Goal: Find specific page/section: Find specific page/section

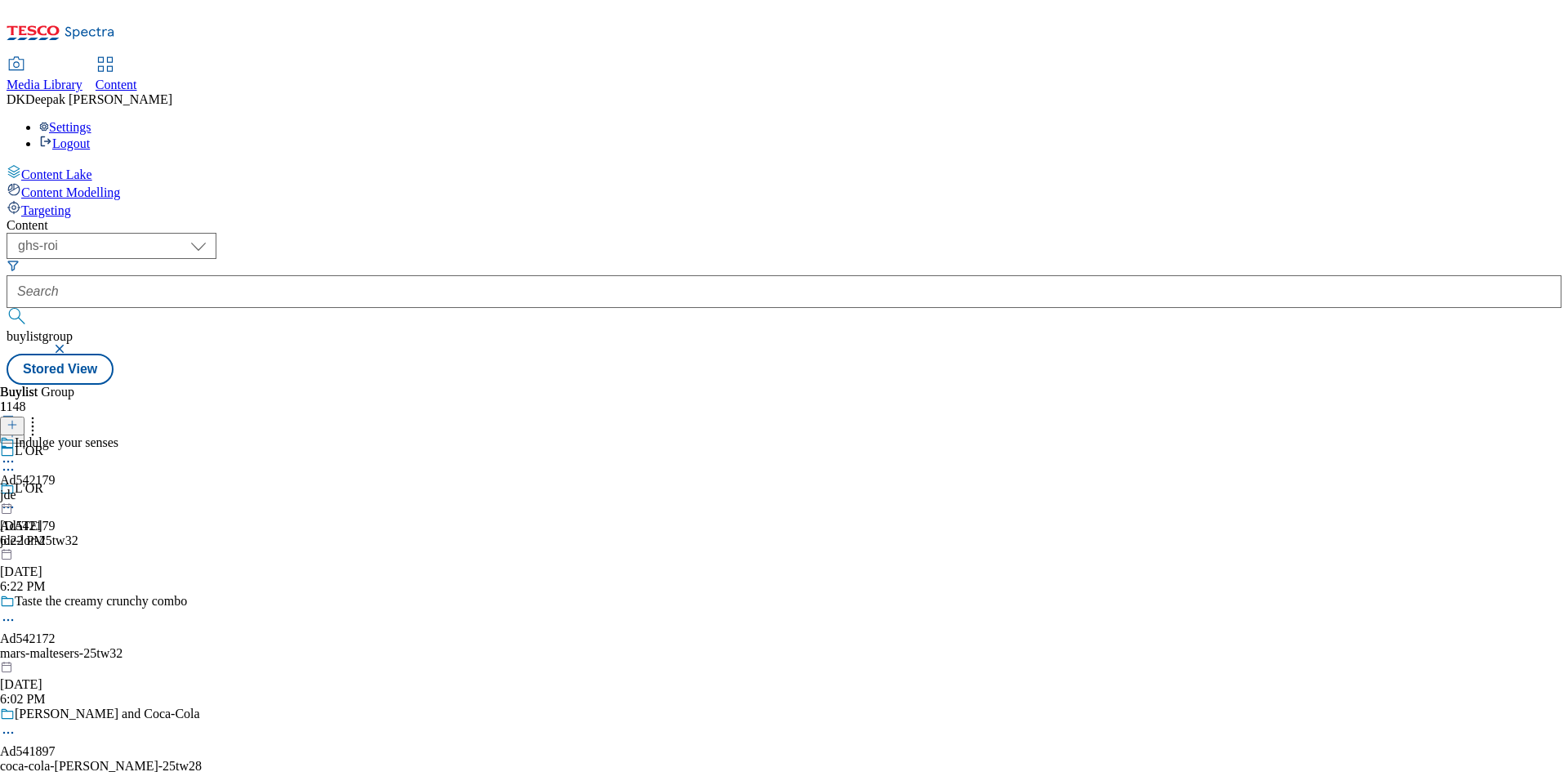
select select "ghs-[GEOGRAPHIC_DATA]"
click at [213, 233] on select "ghs-roi ghs-[GEOGRAPHIC_DATA]" at bounding box center [111, 246] width 210 height 27
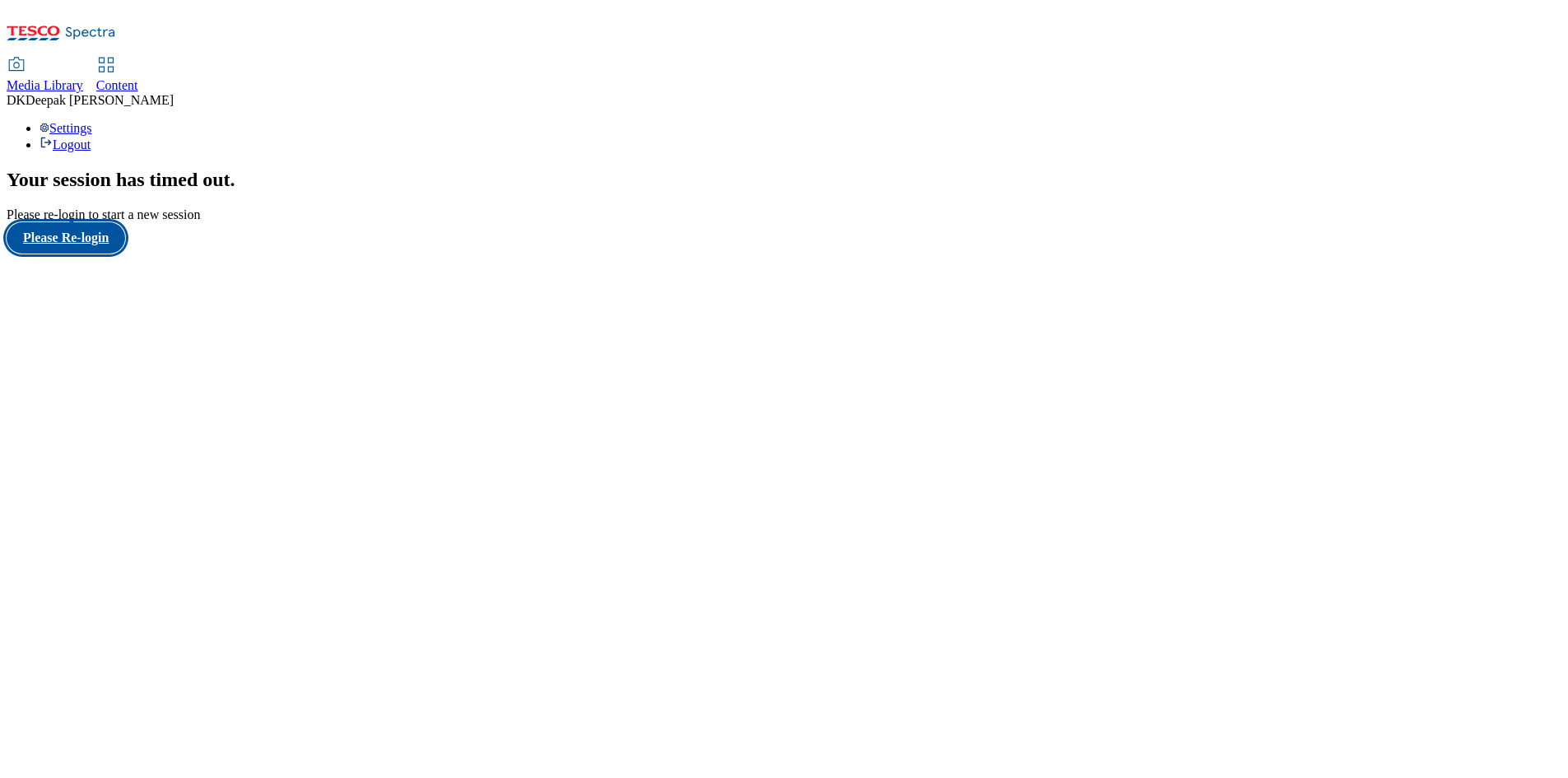
click at [103, 254] on button "Please Re-login" at bounding box center [66, 237] width 119 height 32
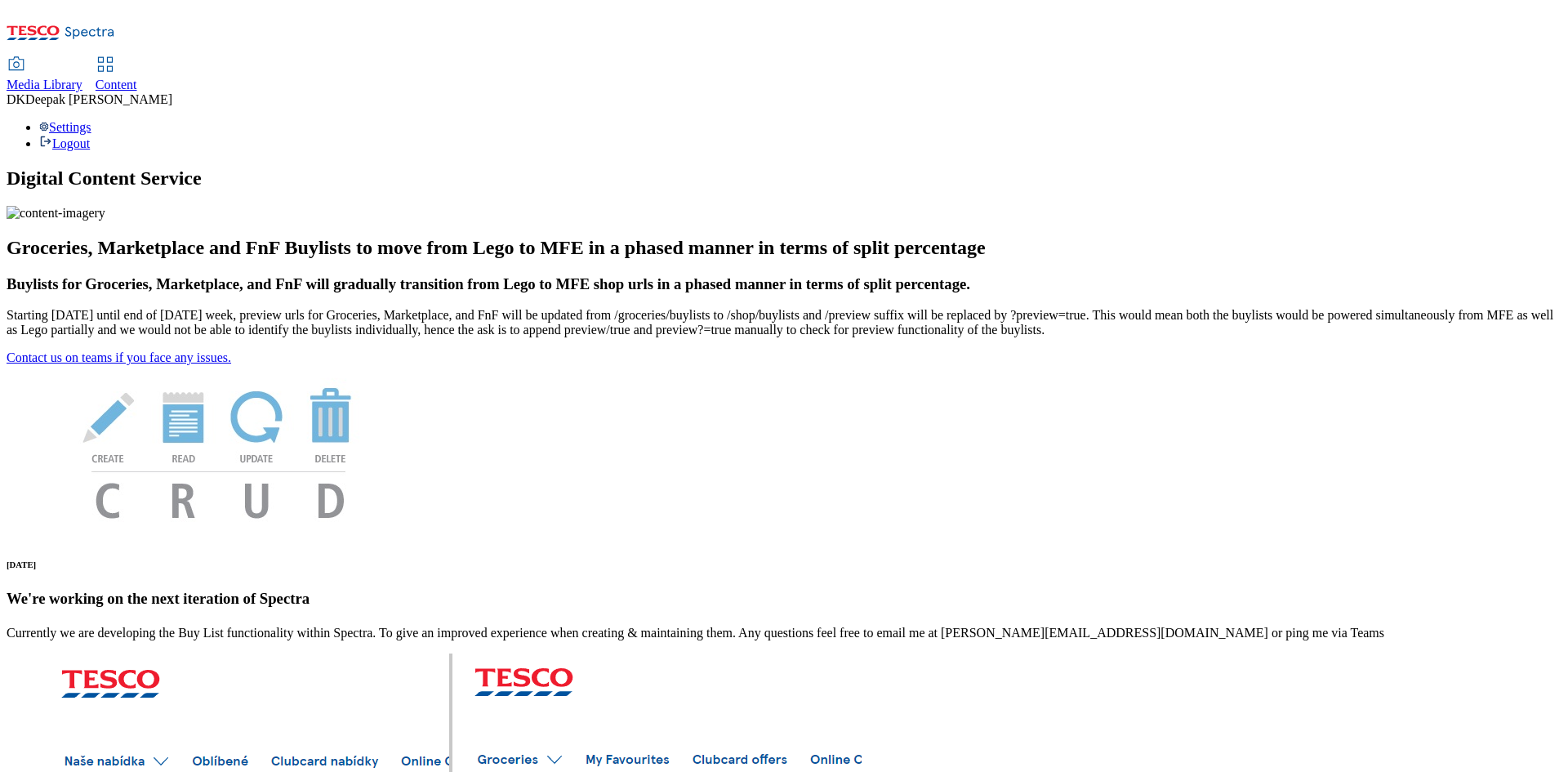
click at [115, 55] on icon at bounding box center [105, 65] width 20 height 20
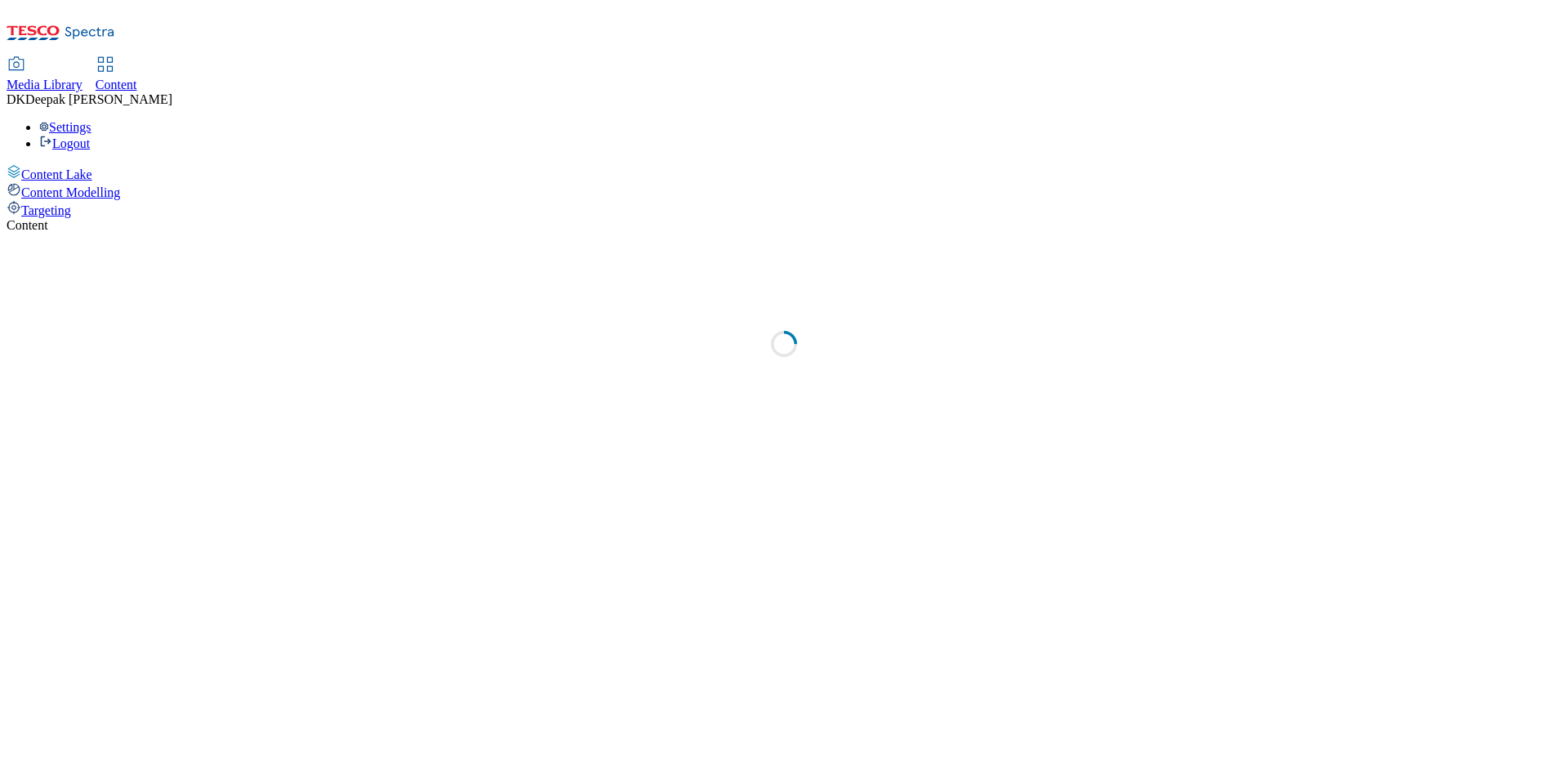
select select "ghs-uk"
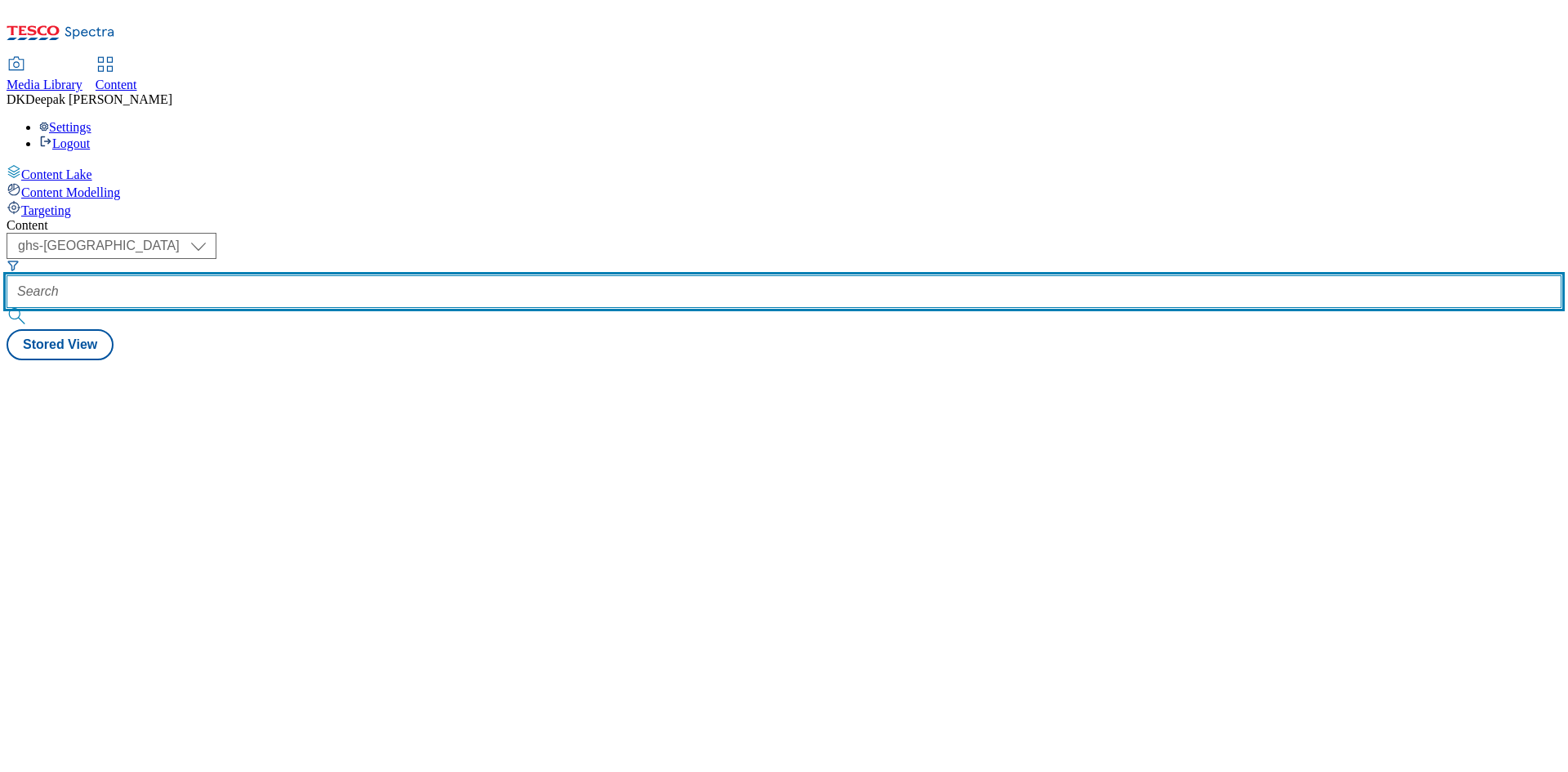
click at [361, 275] on input "text" at bounding box center [784, 292] width 1556 height 32
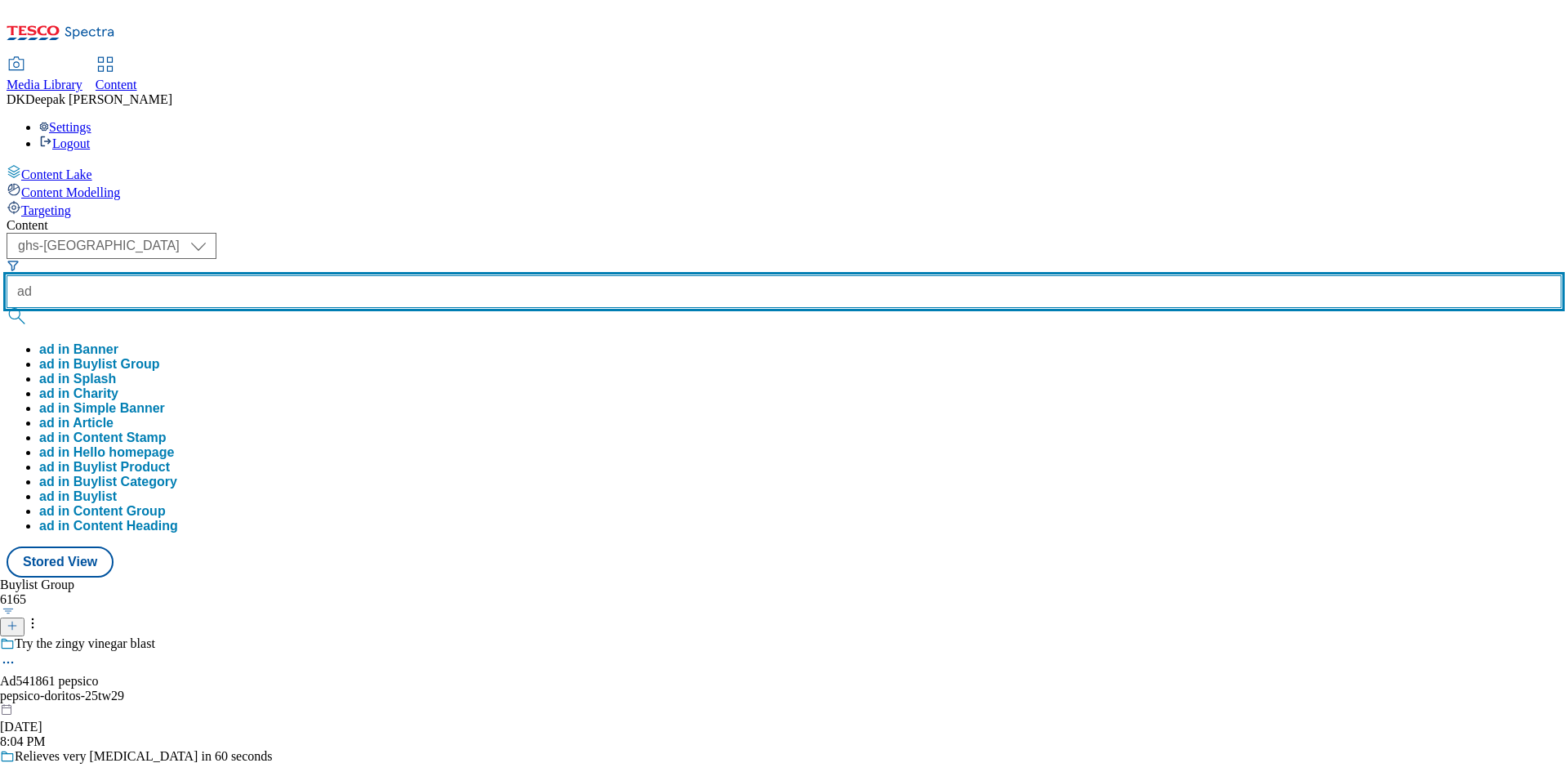
paste input "542012"
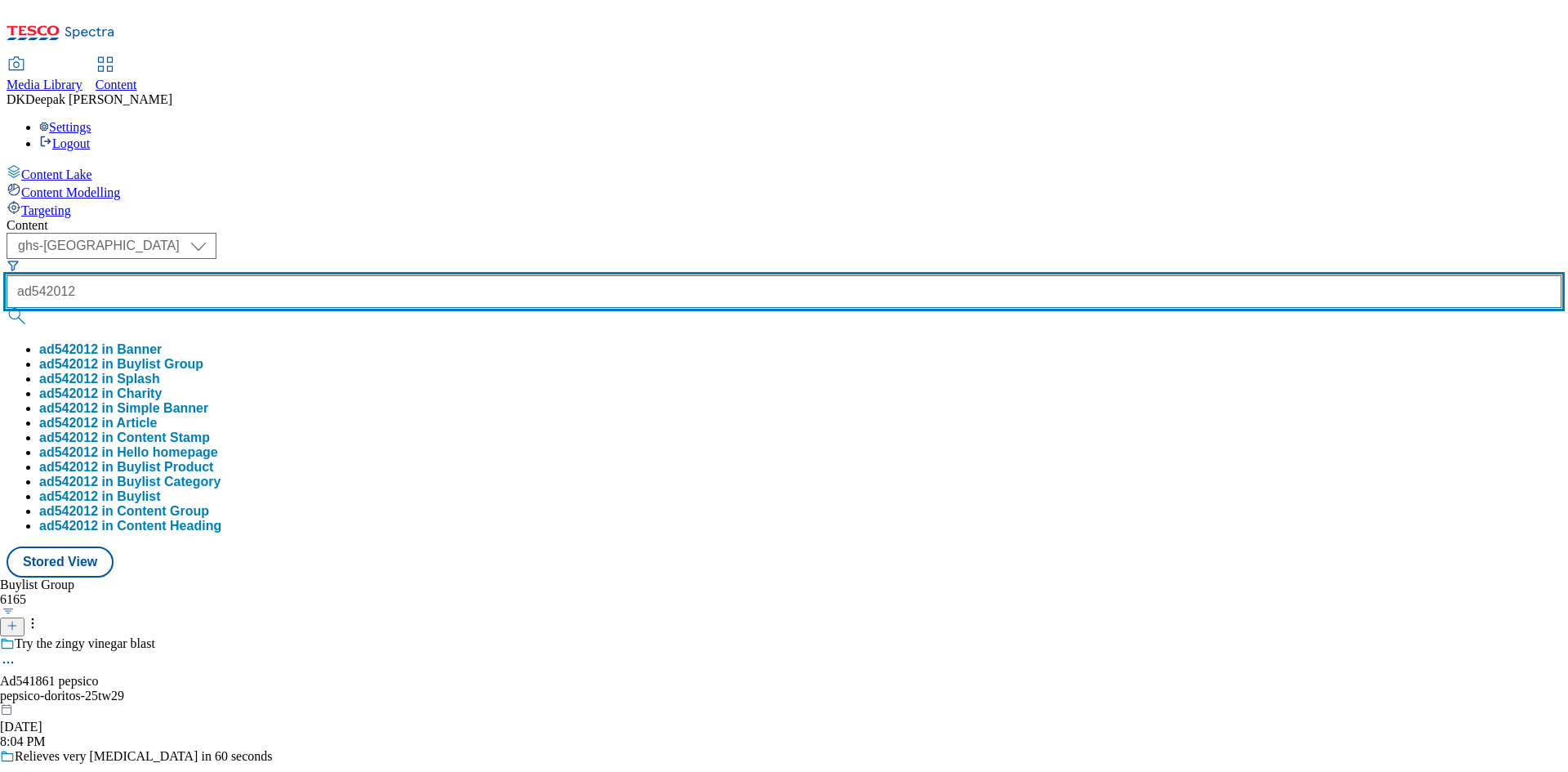
type input "ad542012"
click at [7, 308] on button "submit" at bounding box center [18, 315] width 23 height 16
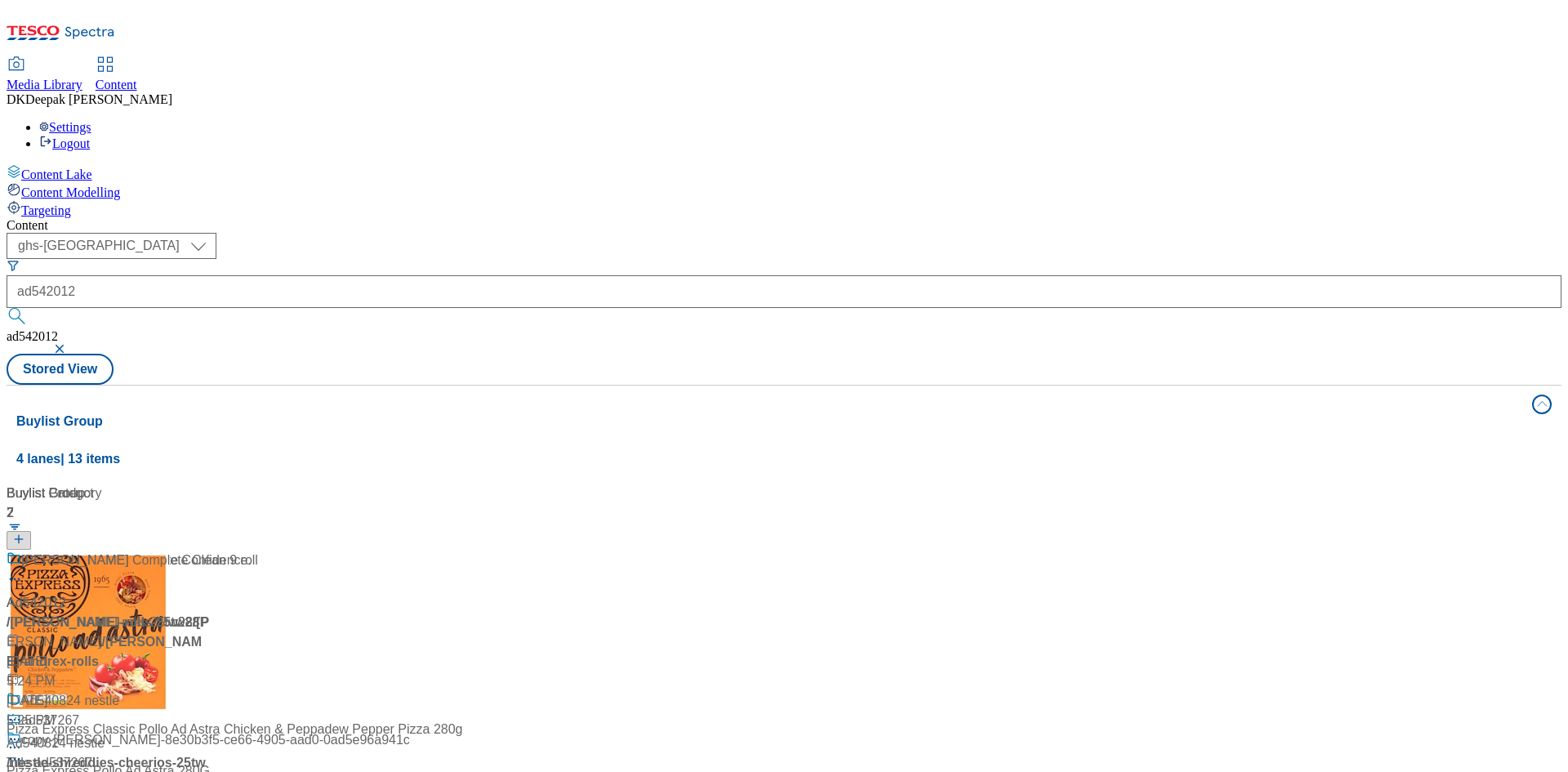
click at [71, 218] on div "Content Lake Content Modelling Targeting" at bounding box center [784, 191] width 1556 height 54
click at [252, 551] on div "Complete Clean. Complete Confidence. Ad542012 / kimberly-clark-andrex-rolls-25t…" at bounding box center [129, 631] width 245 height 160
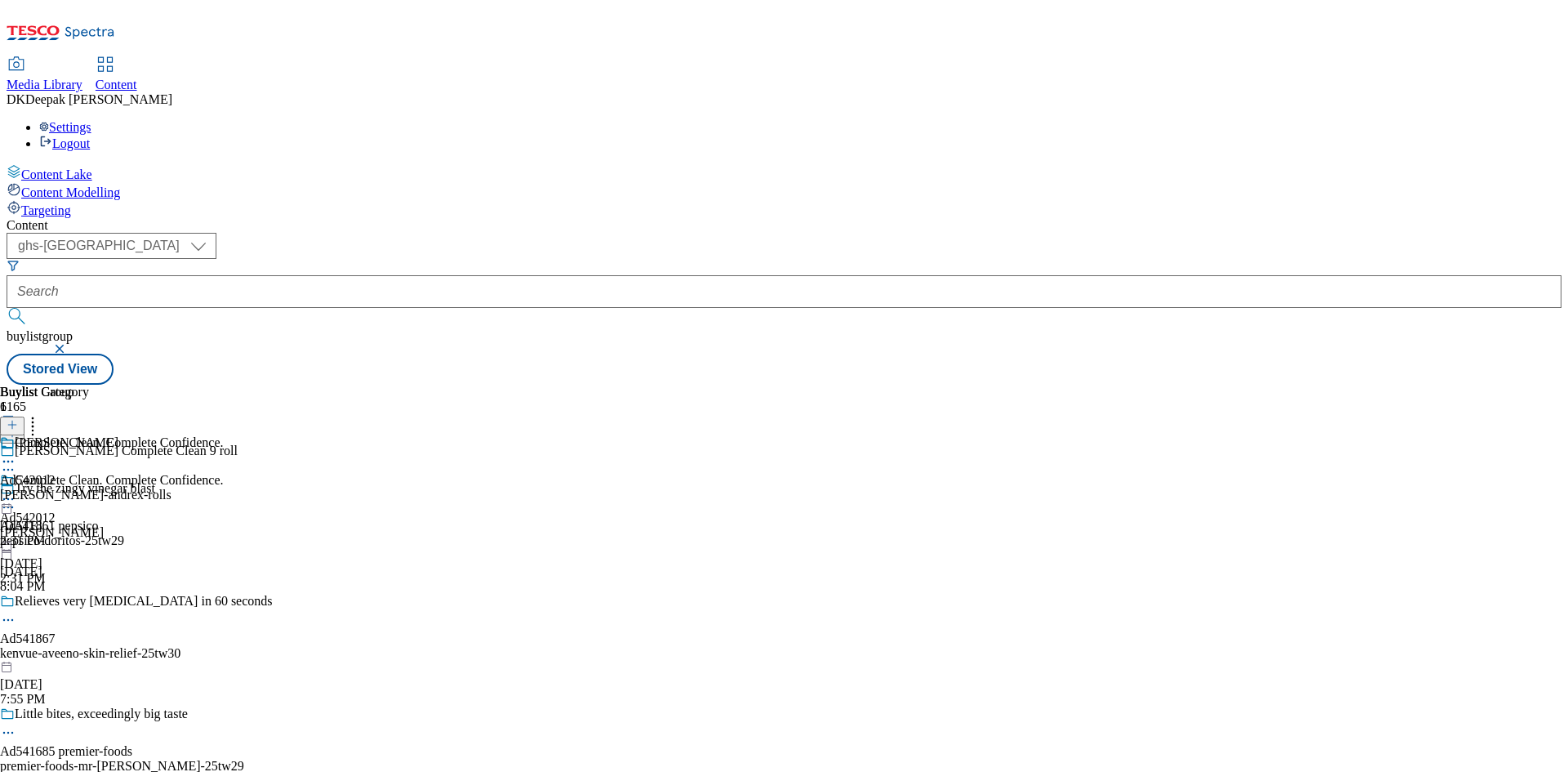
click at [224, 473] on div "Complete Clean. Complete Confidence. Ad542012 kimberly-clark Sep 2, 2025 2:31 PM" at bounding box center [112, 529] width 224 height 113
click at [172, 435] on div "Kimberly Clark Ad542012 kimberly-clark-andrex-rolls Sep 2, 2025 2:31 PM" at bounding box center [85, 491] width 172 height 113
